Goal: Task Accomplishment & Management: Manage account settings

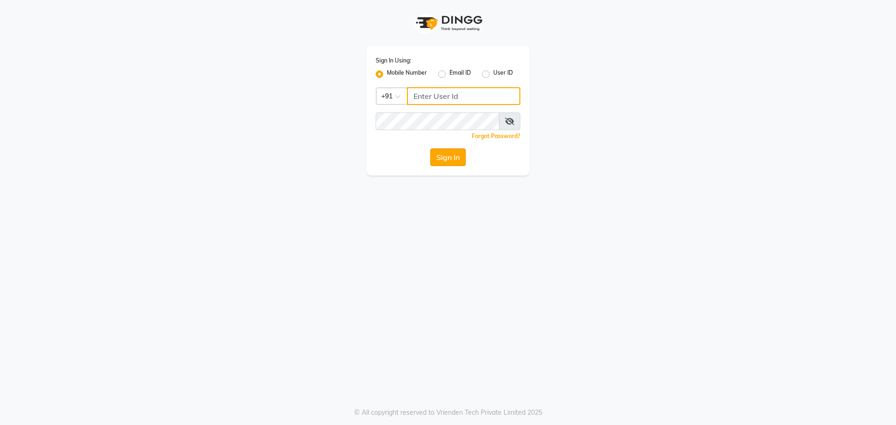
type input "9152727971"
click at [444, 157] on button "Sign In" at bounding box center [447, 157] width 35 height 18
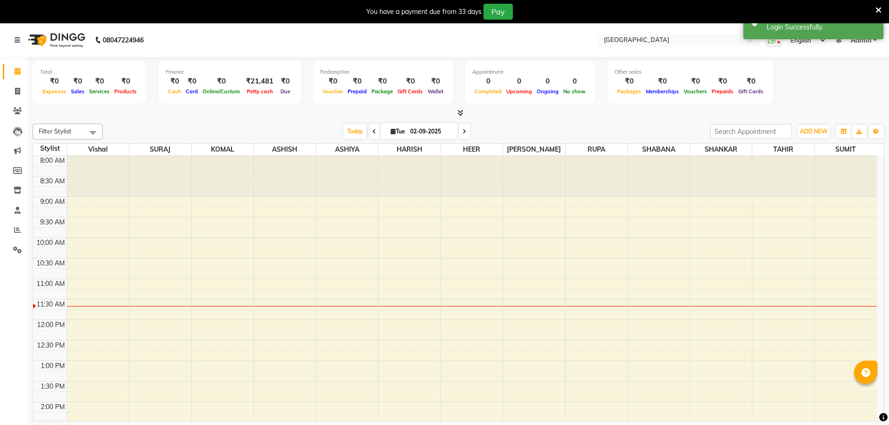
click at [879, 9] on icon at bounding box center [878, 10] width 6 height 8
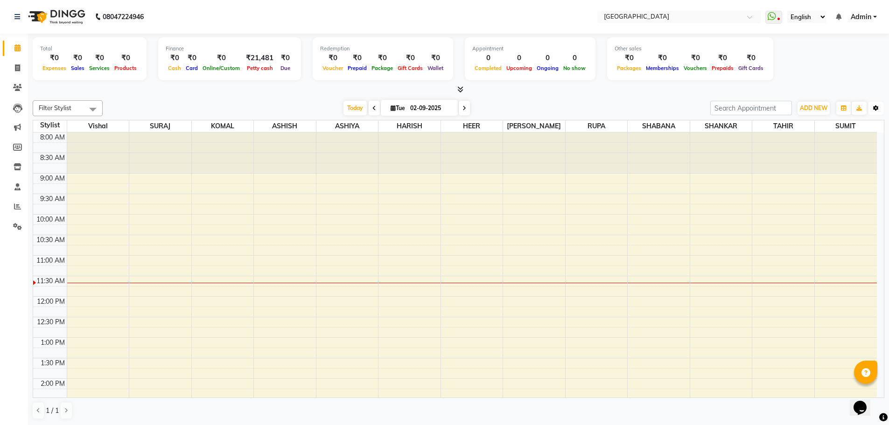
click at [877, 106] on icon "button" at bounding box center [876, 108] width 6 height 6
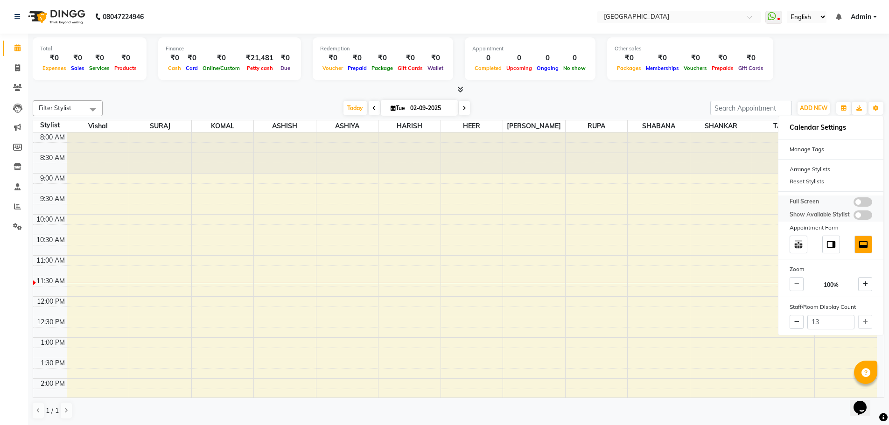
click at [861, 206] on span at bounding box center [863, 201] width 19 height 9
click at [854, 203] on input "checkbox" at bounding box center [854, 203] width 0 height 0
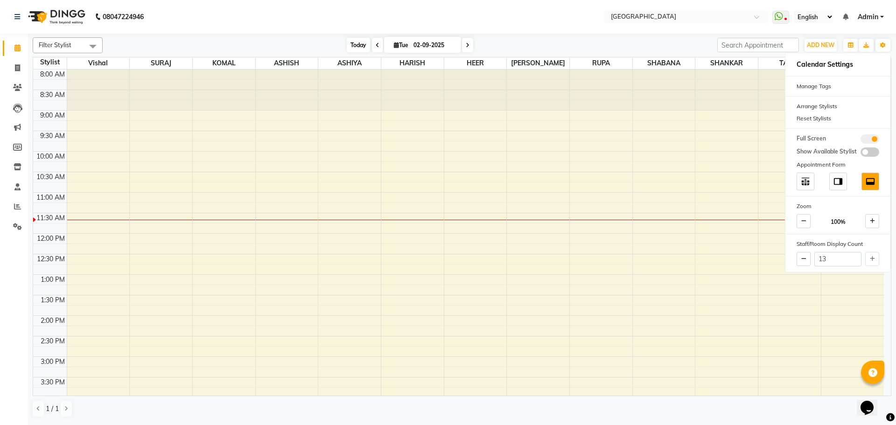
click at [360, 45] on span "Today" at bounding box center [358, 45] width 23 height 14
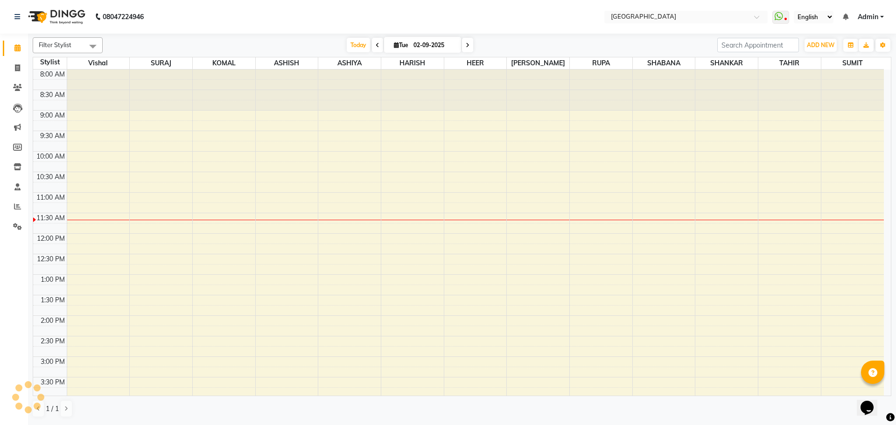
scroll to position [124, 0]
